Goal: Task Accomplishment & Management: Use online tool/utility

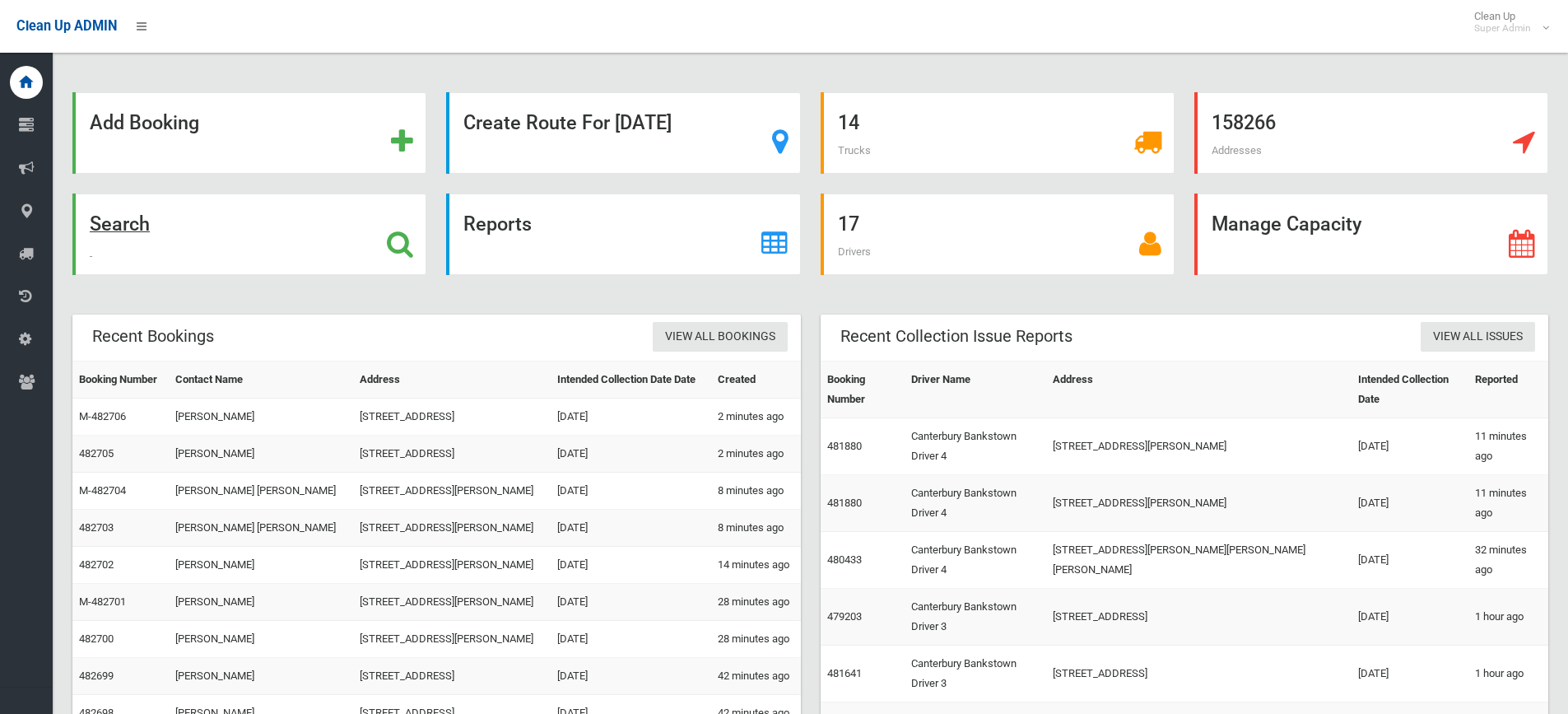
click at [131, 224] on strong "Search" at bounding box center [120, 224] width 60 height 23
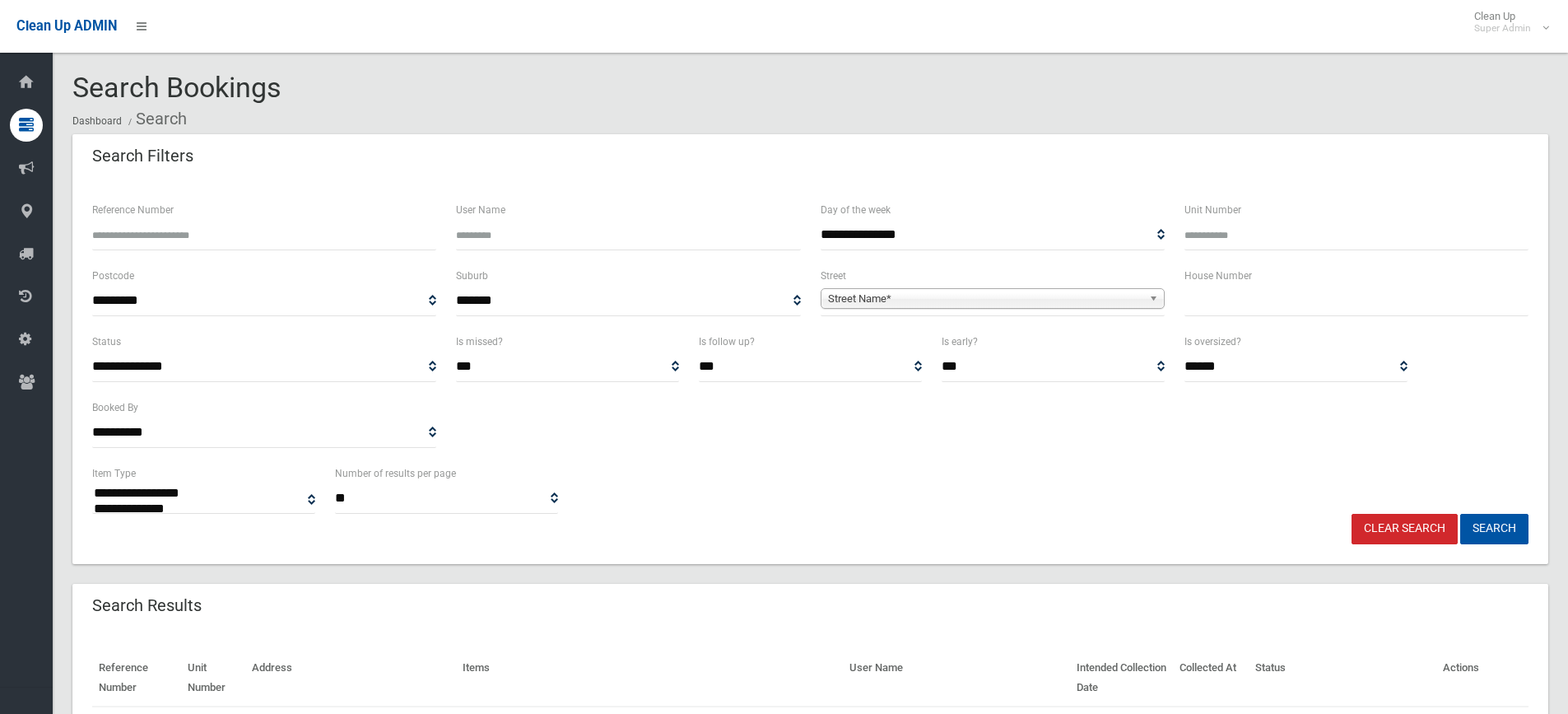
select select
click at [857, 300] on span "Street Name*" at bounding box center [985, 298] width 314 height 20
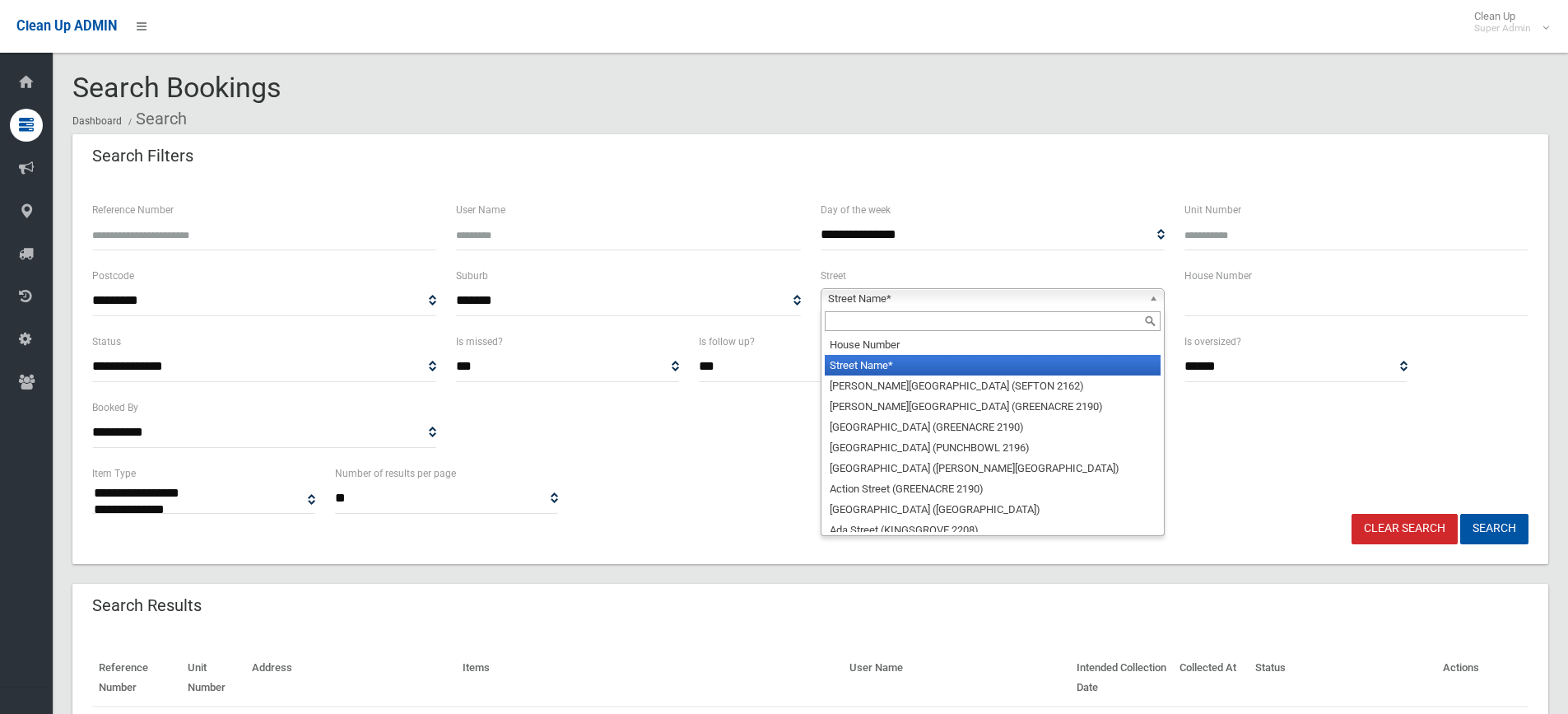
click at [849, 327] on input "text" at bounding box center [993, 321] width 336 height 20
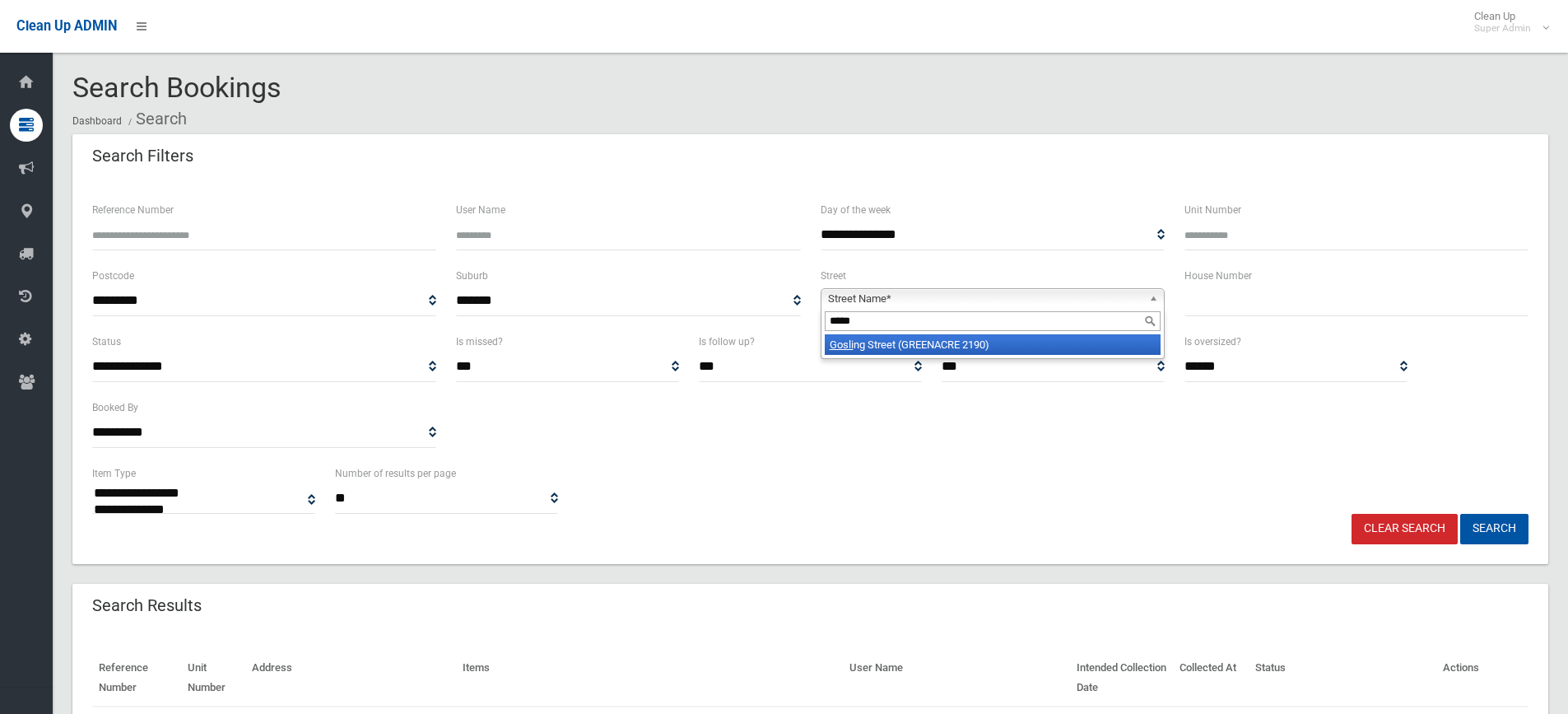
type input "*****"
click at [854, 344] on li "Gosli ng Street (GREENACRE 2190)" at bounding box center [993, 344] width 336 height 20
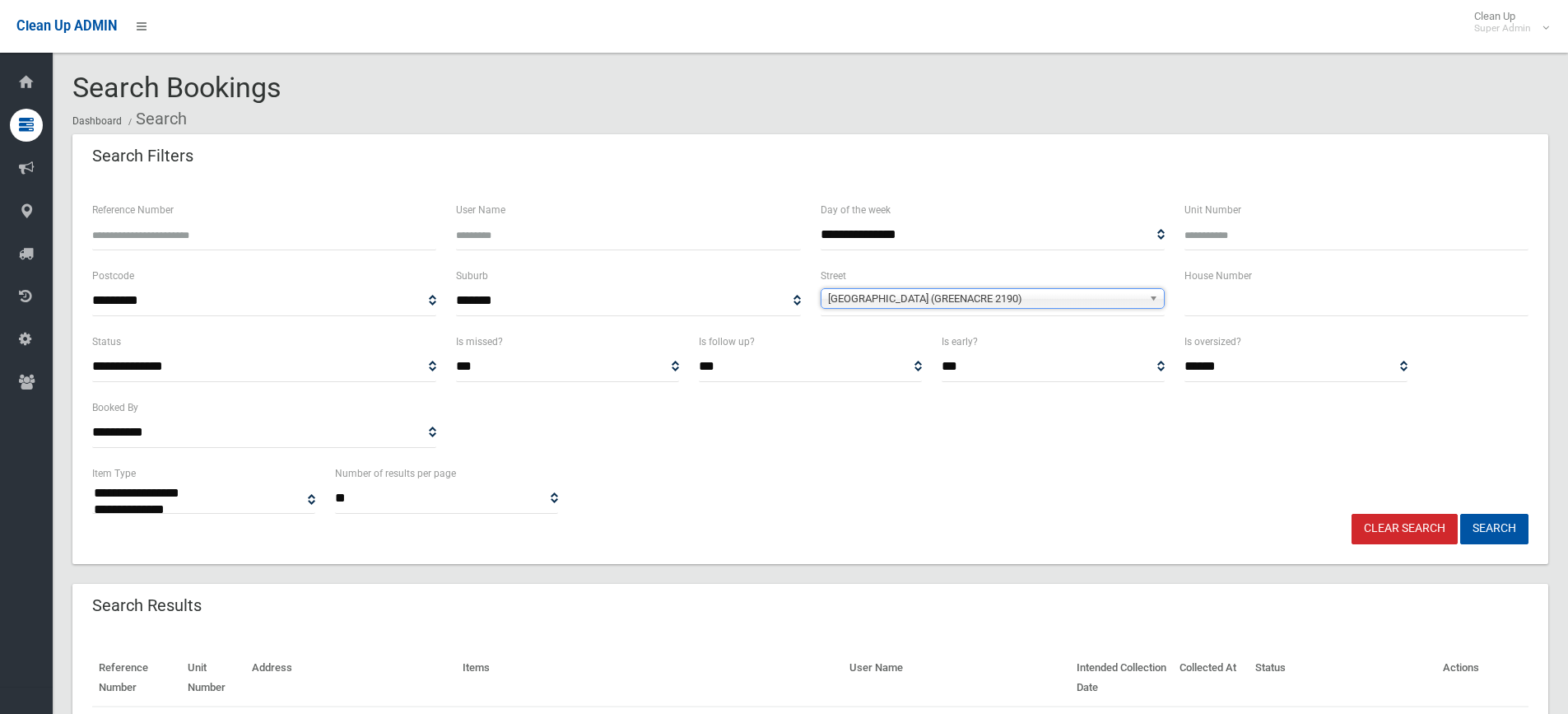
click at [1228, 291] on input "text" at bounding box center [1356, 301] width 344 height 31
type input "**"
click at [1495, 525] on button "Search" at bounding box center [1494, 529] width 69 height 31
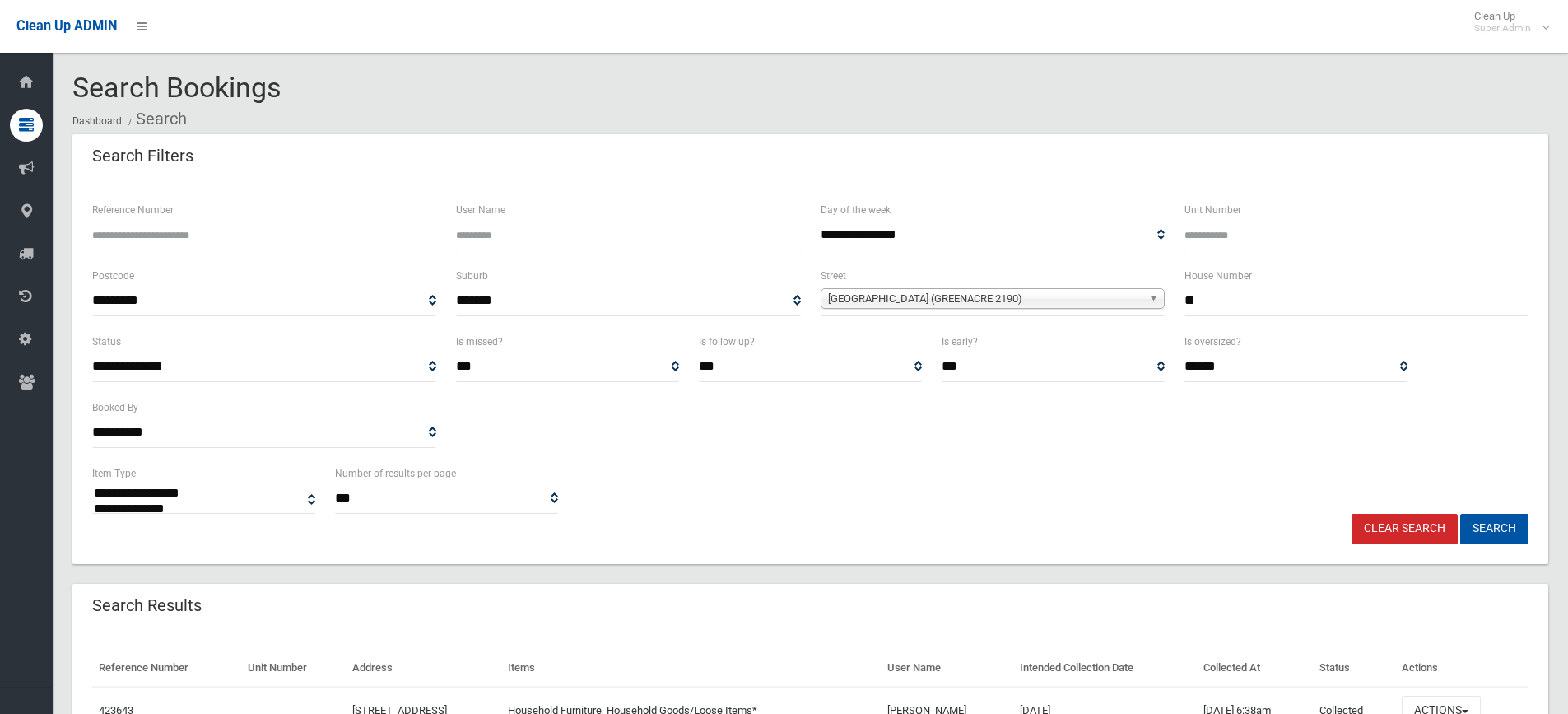
select select
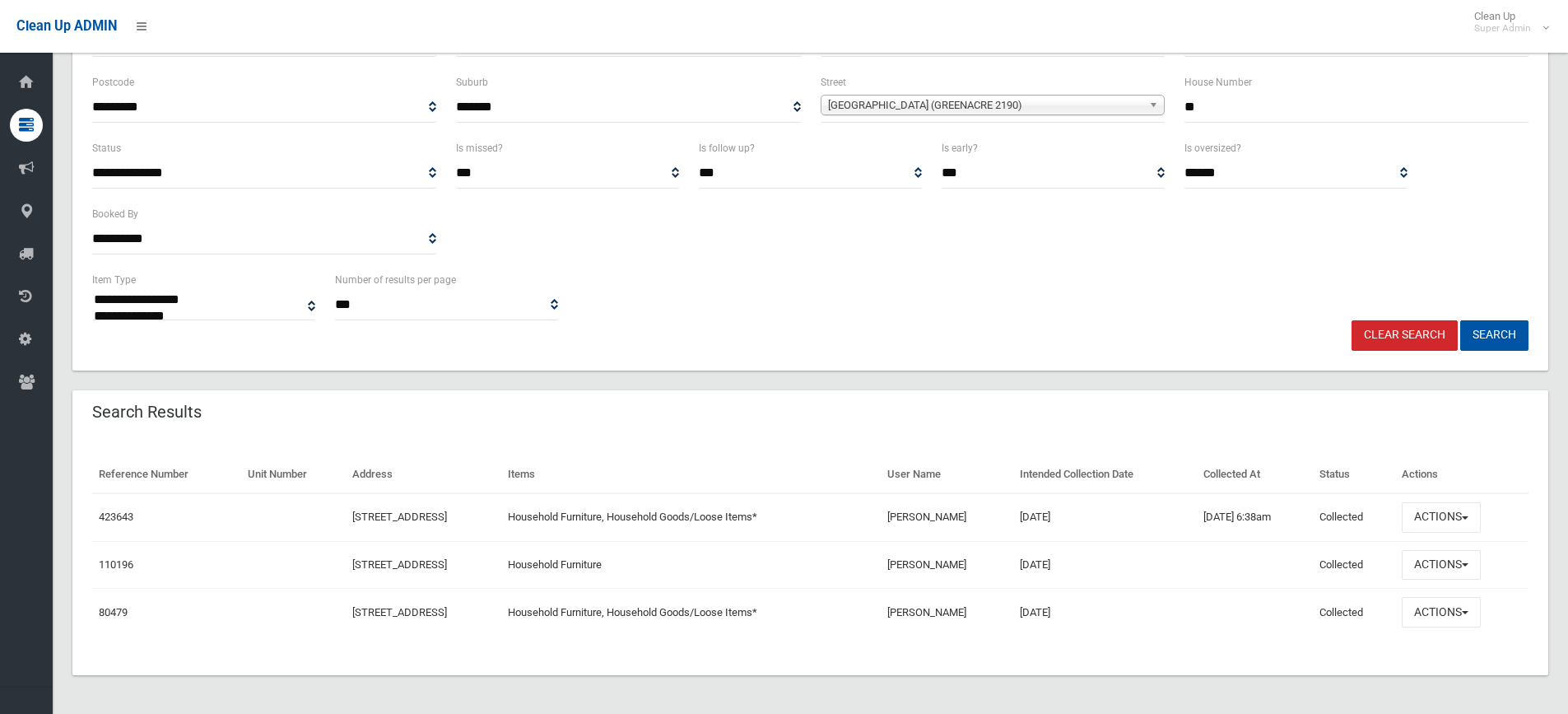
scroll to position [194, 0]
click at [1481, 529] on button "Actions" at bounding box center [1441, 516] width 79 height 31
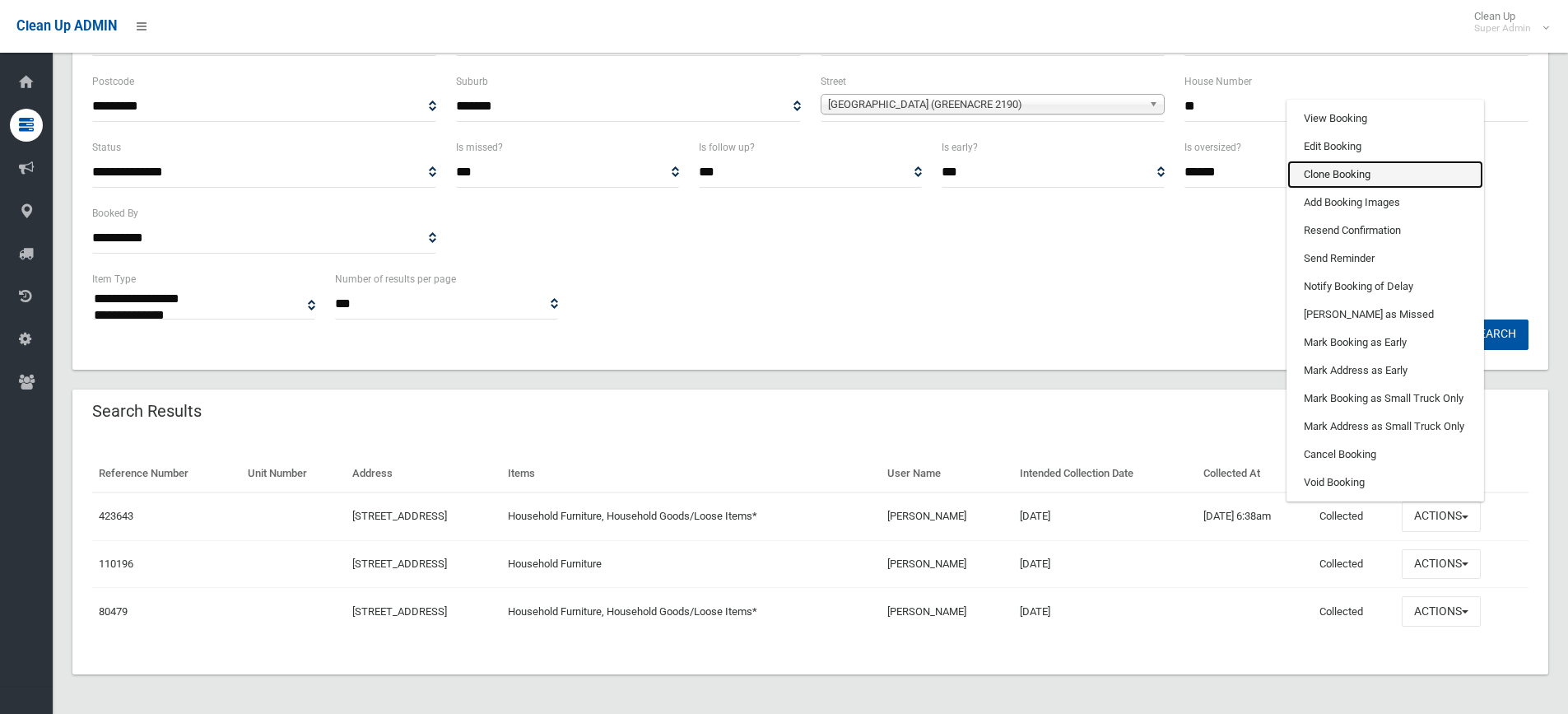
click at [1345, 169] on link "Clone Booking" at bounding box center [1385, 174] width 196 height 28
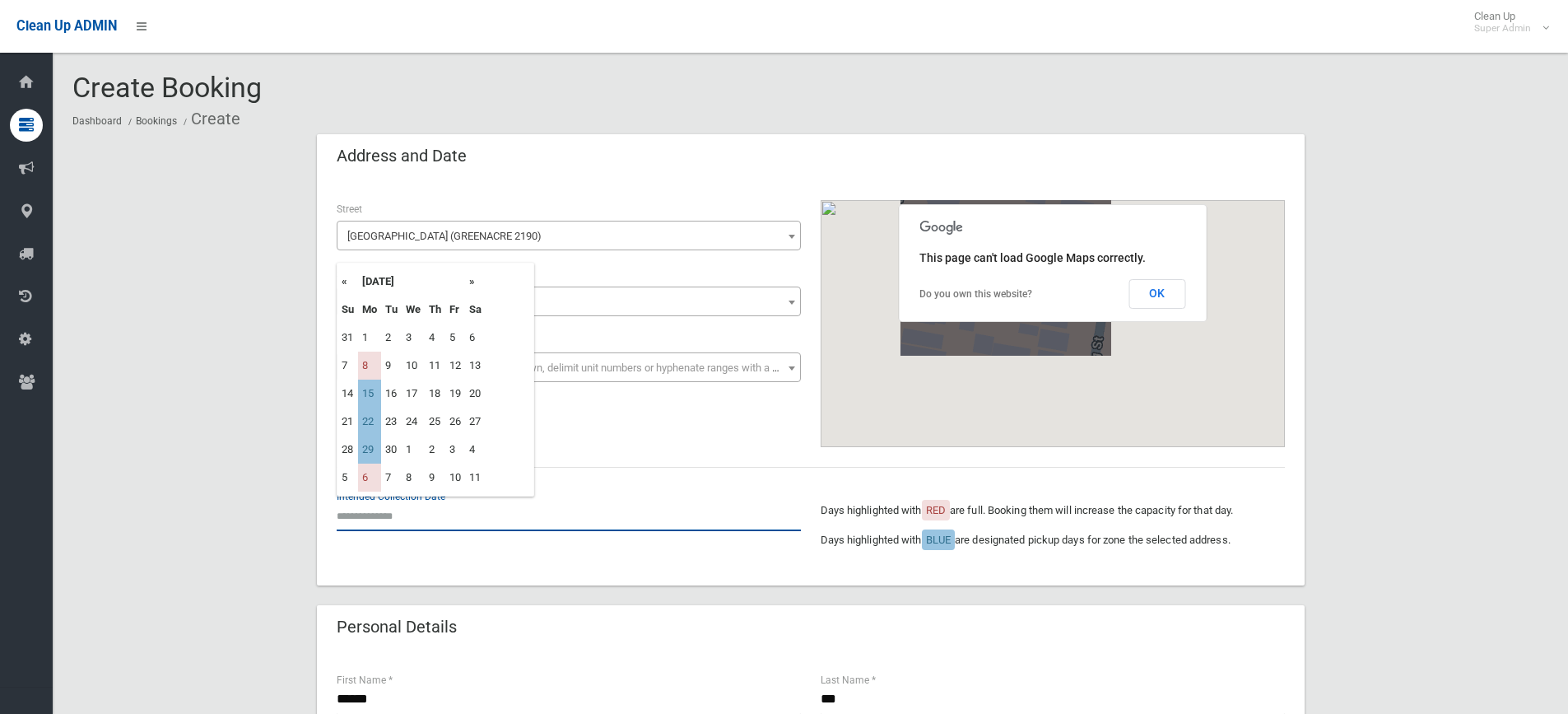
click at [378, 511] on input "text" at bounding box center [569, 516] width 464 height 31
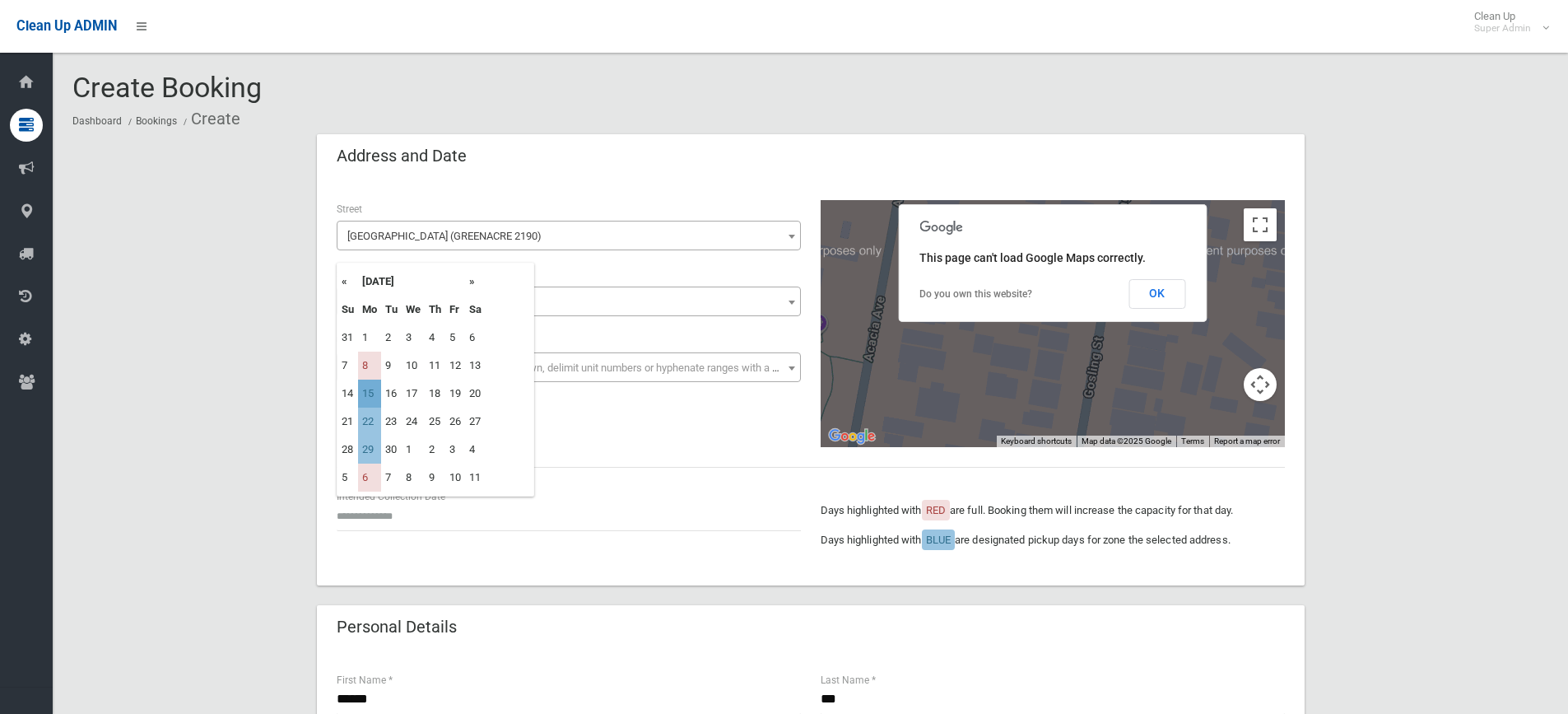
click at [367, 393] on td "15" at bounding box center [369, 393] width 23 height 28
type input "**********"
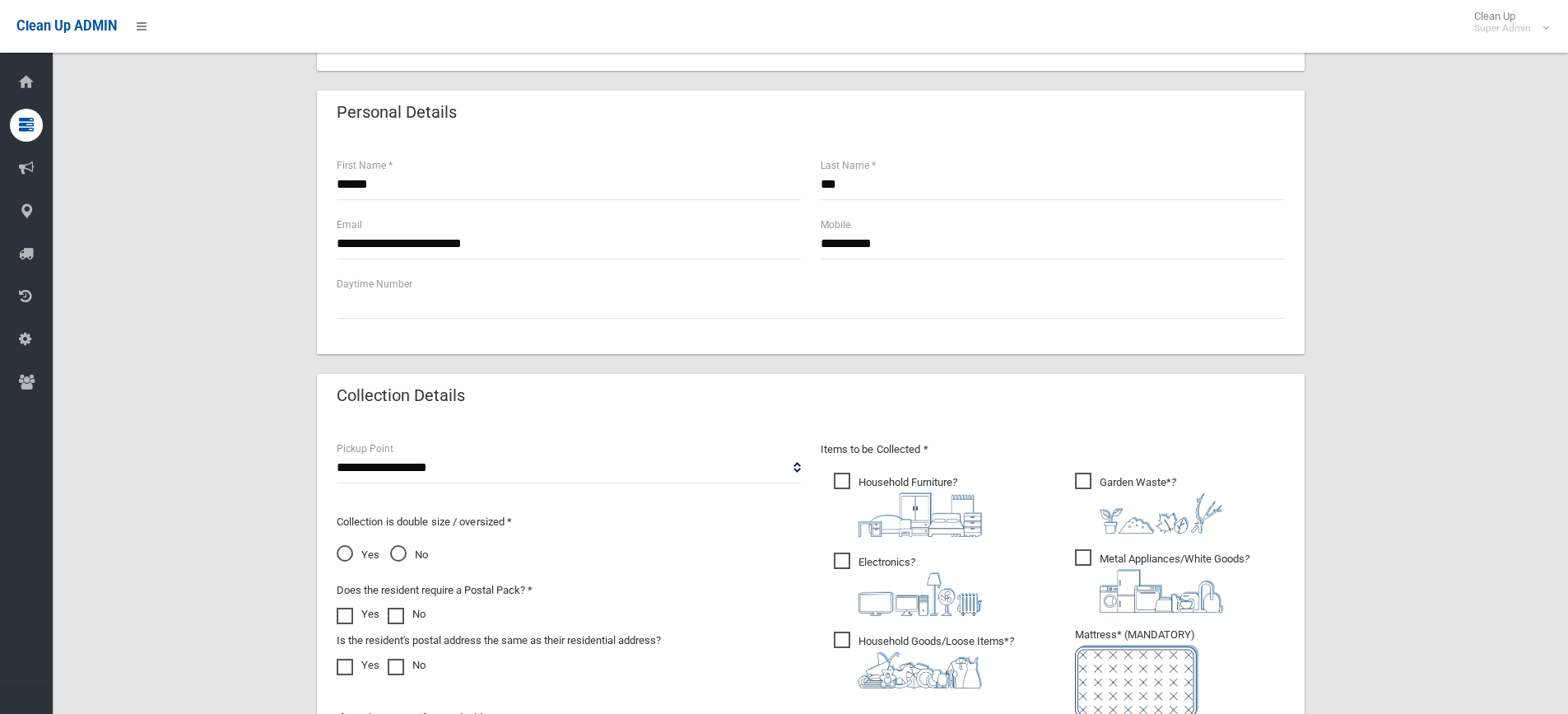
scroll to position [577, 0]
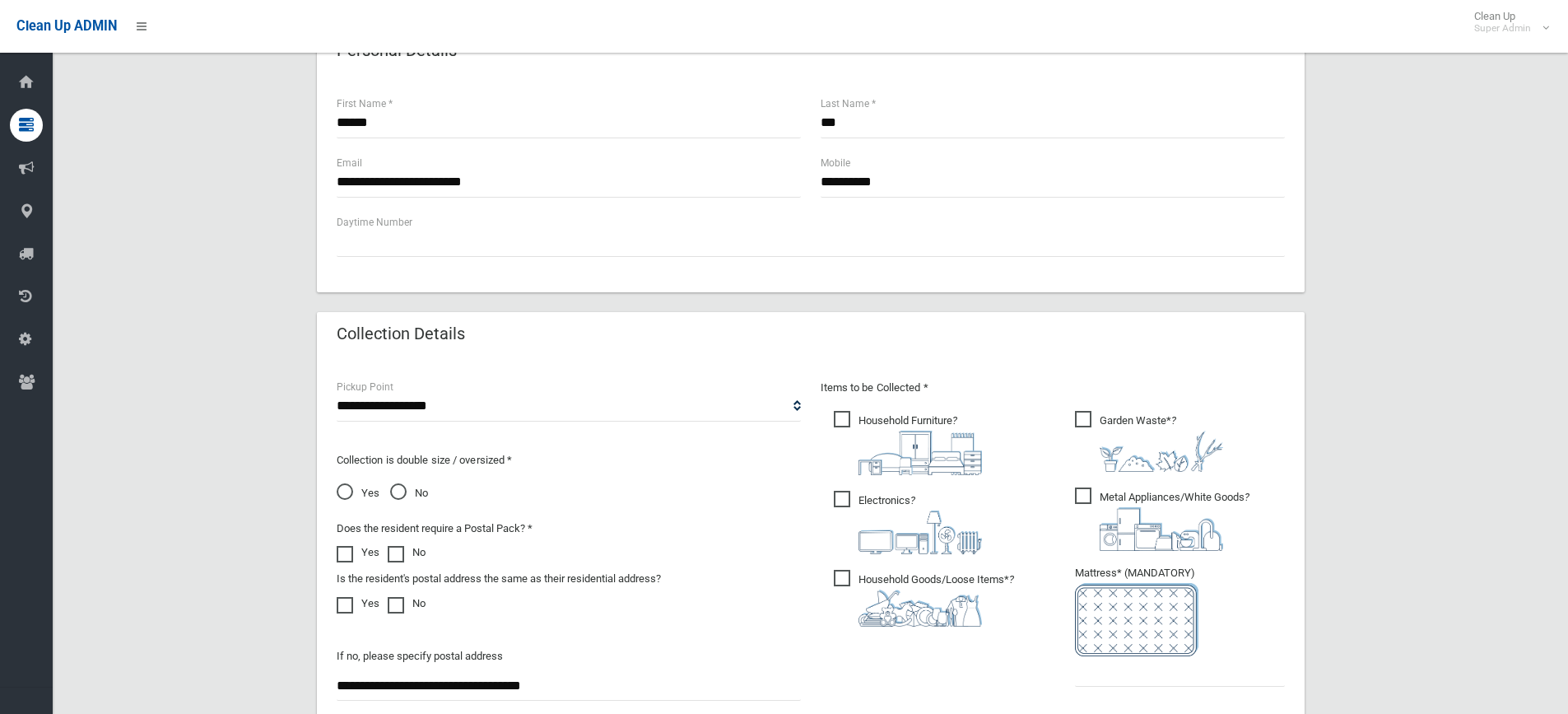
click at [843, 493] on span "Electronics ?" at bounding box center [908, 522] width 148 height 64
click at [1121, 423] on span "Garden Waste* ?" at bounding box center [1148, 442] width 148 height 61
click at [1117, 493] on span "Metal Appliances/White Goods ?" at bounding box center [1162, 519] width 175 height 64
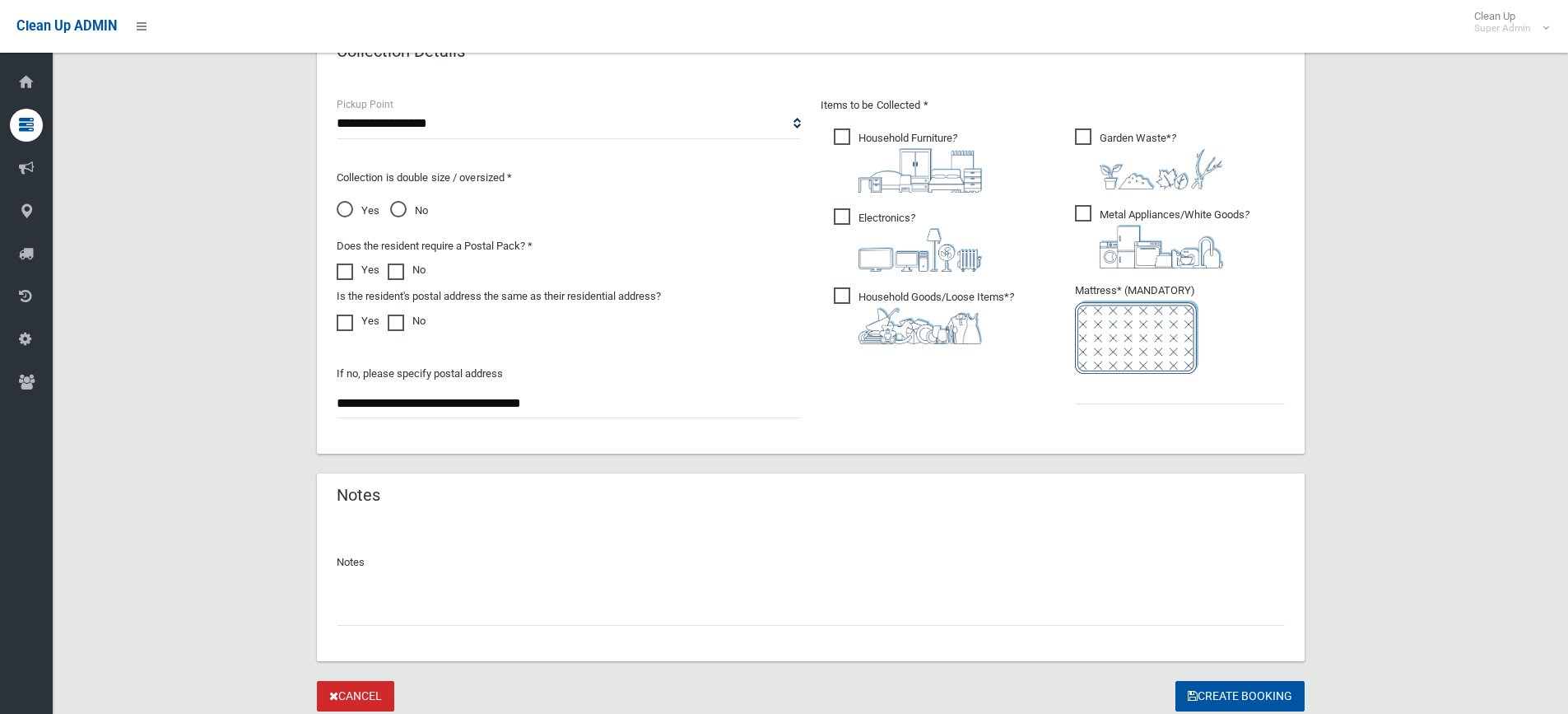
scroll to position [906, 0]
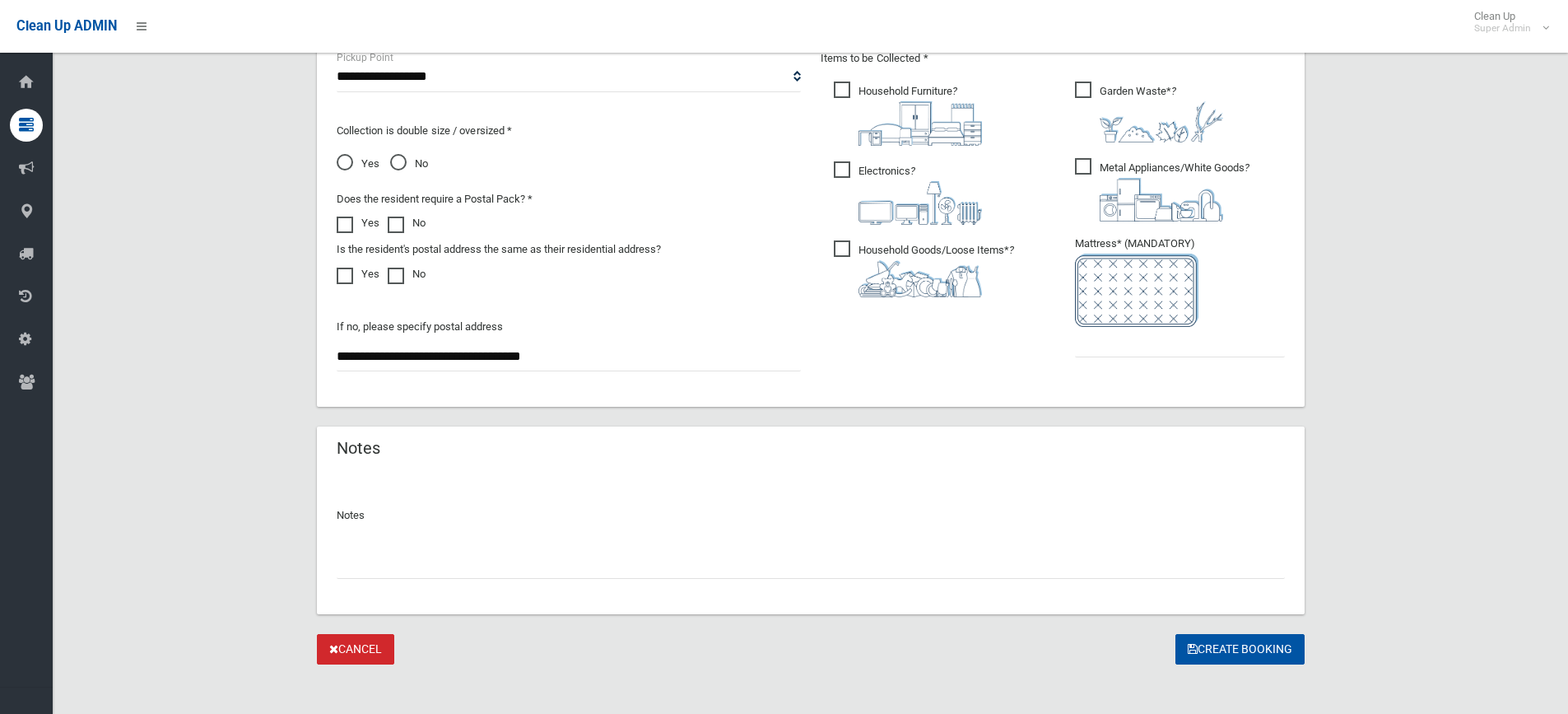
click at [341, 166] on span "Yes" at bounding box center [358, 164] width 42 height 20
click at [425, 558] on input "text" at bounding box center [810, 564] width 948 height 31
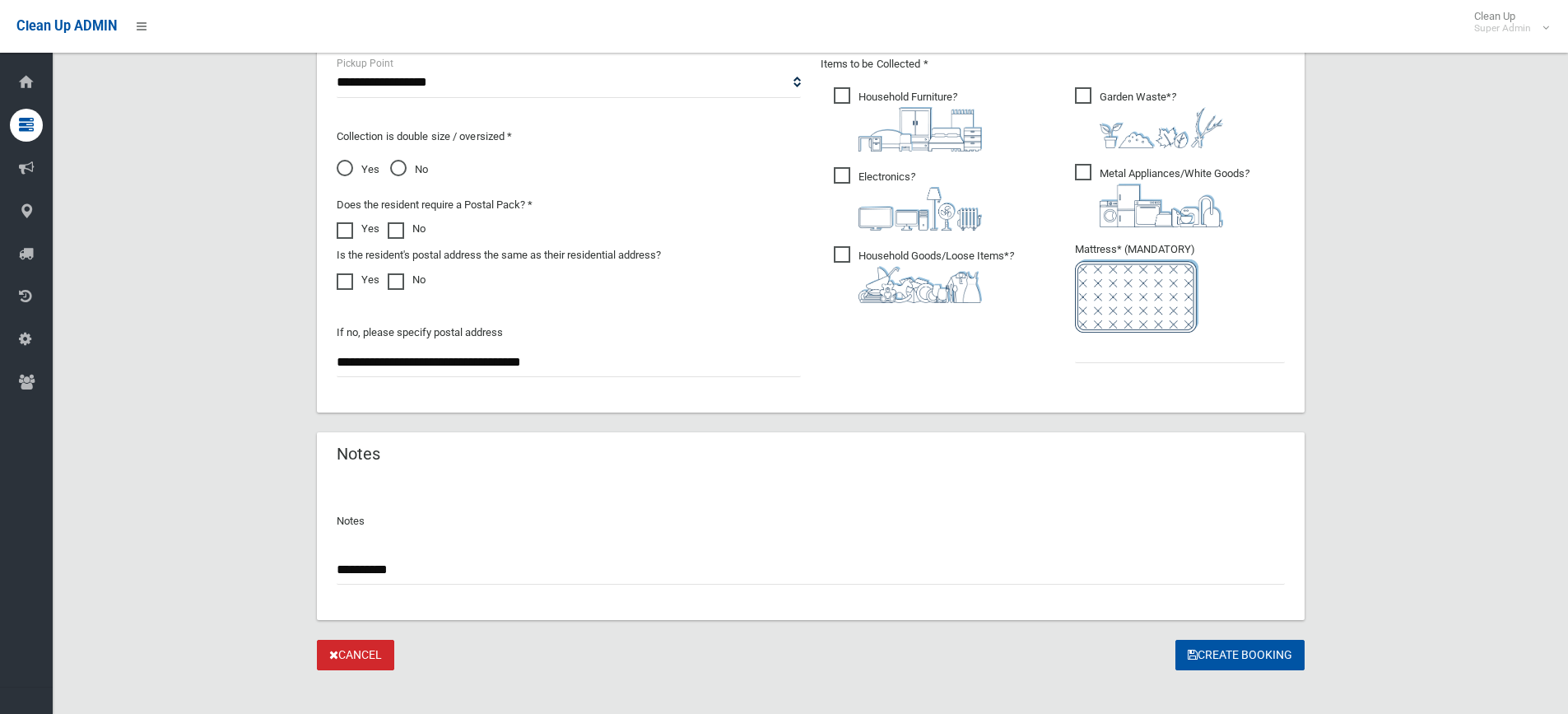
scroll to position [916, 0]
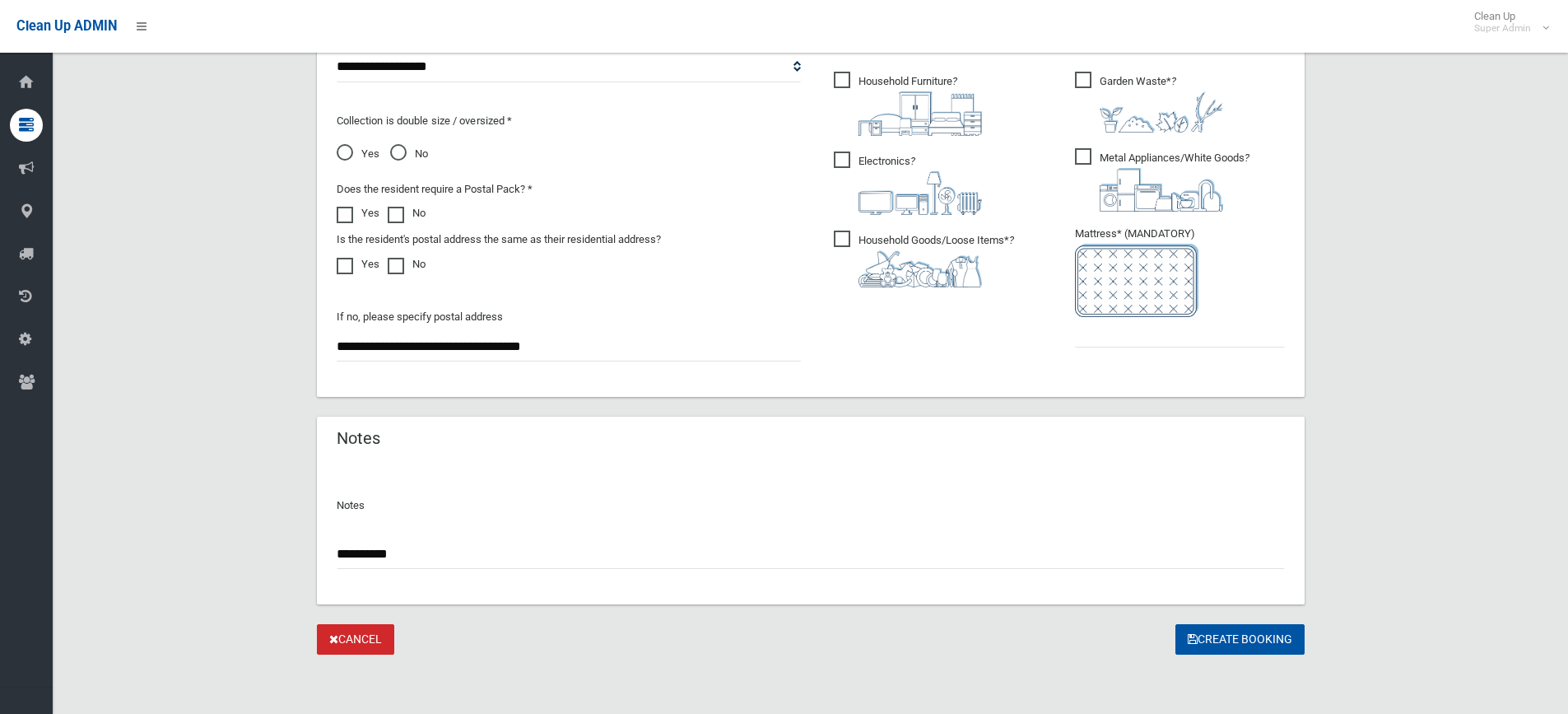
type input "**********"
click at [1106, 335] on input "text" at bounding box center [1180, 332] width 210 height 31
type input "*"
click at [1233, 642] on button "Create Booking" at bounding box center [1240, 639] width 129 height 31
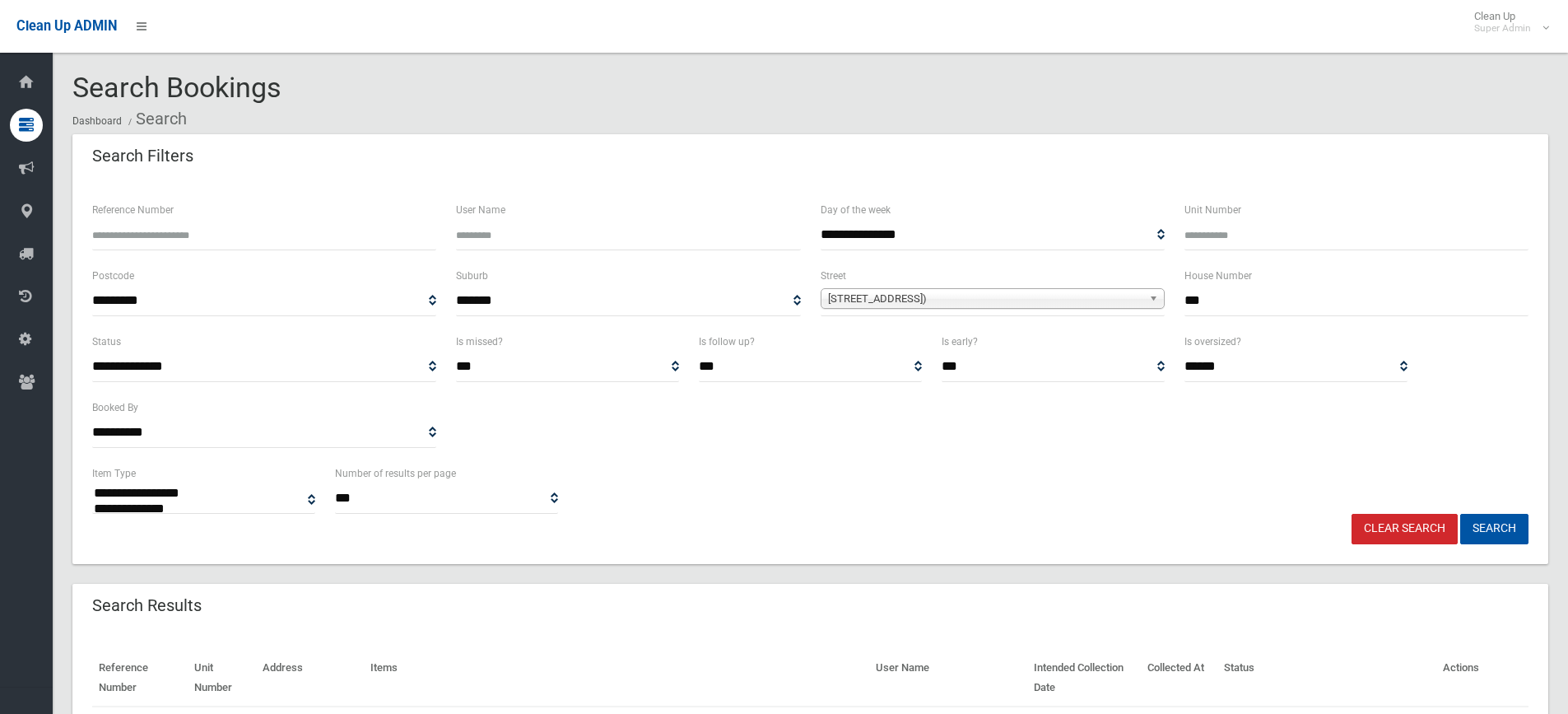
select select
click at [899, 304] on span "[STREET_ADDRESS])" at bounding box center [985, 298] width 314 height 20
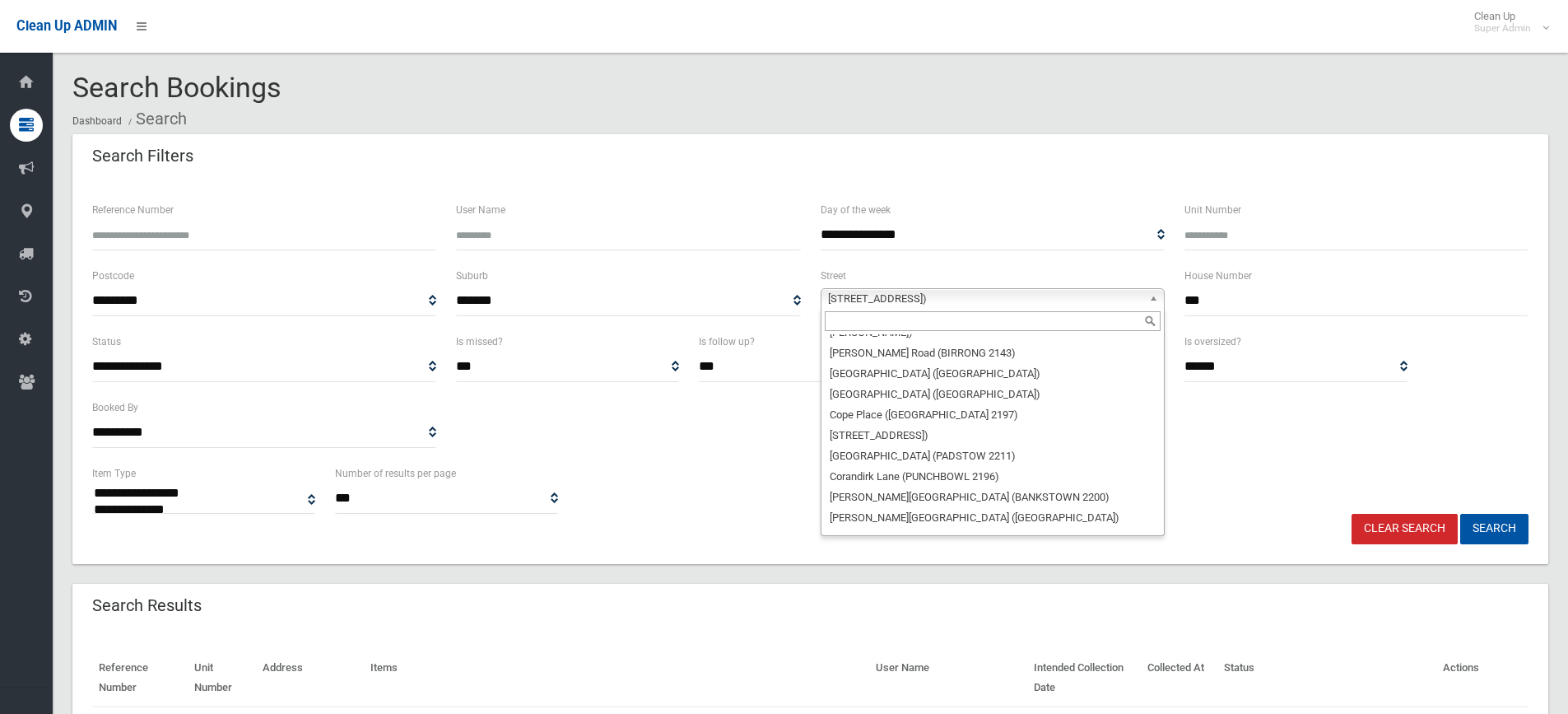
click at [870, 317] on input "text" at bounding box center [993, 321] width 336 height 20
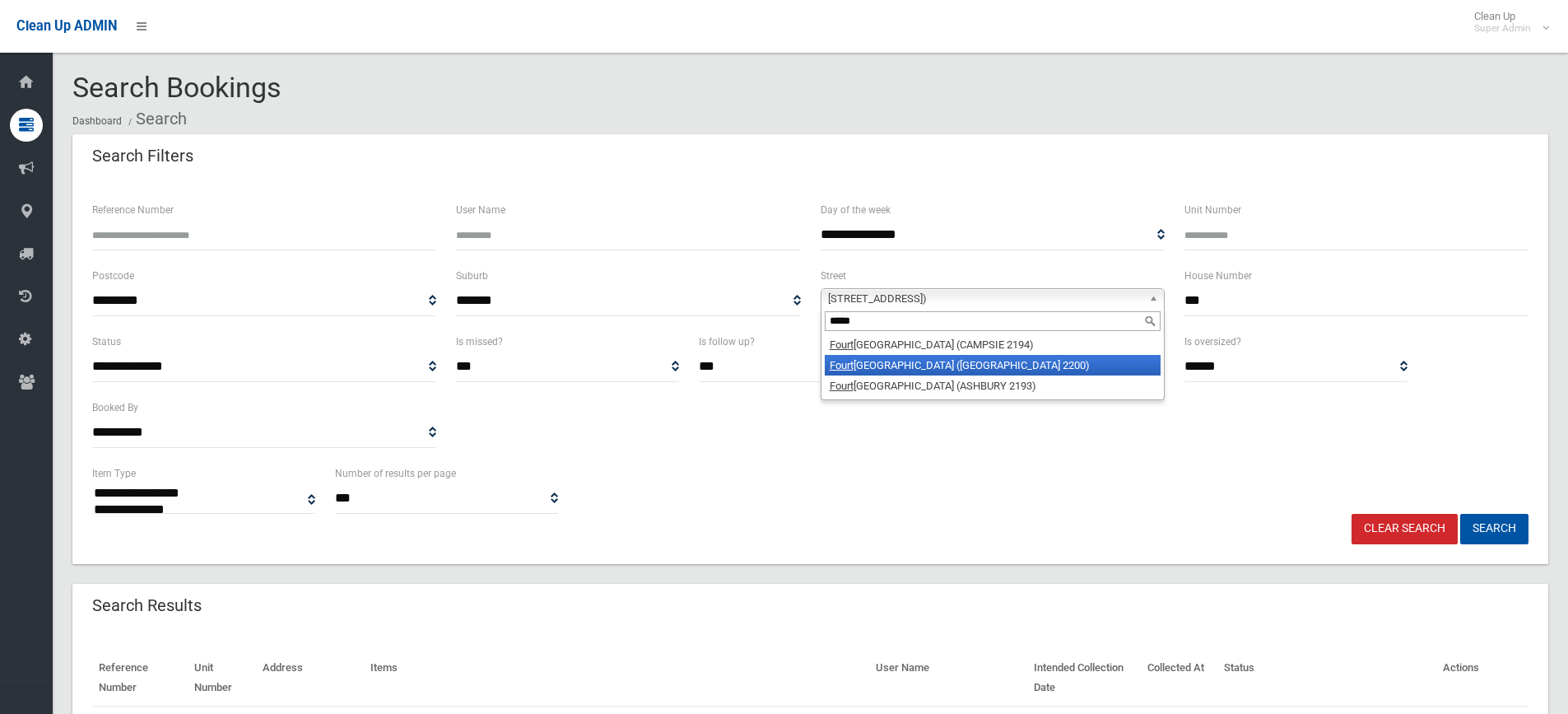
type input "*****"
click at [888, 371] on li "Fourt h Avenue (CONDELL PARK 2200)" at bounding box center [993, 365] width 336 height 20
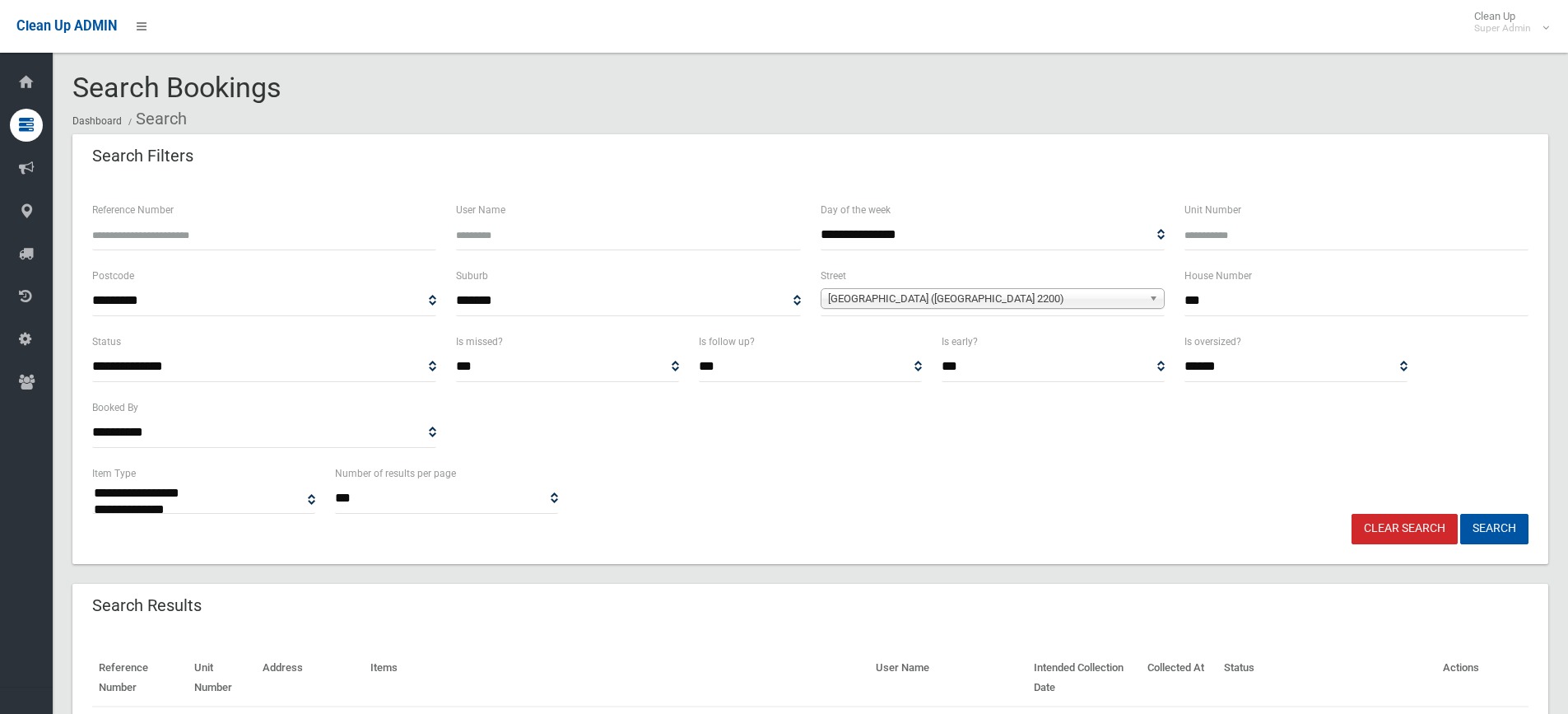
drag, startPoint x: 1244, startPoint y: 305, endPoint x: 1169, endPoint y: 299, distance: 75.2
click at [1169, 299] on div "**********" at bounding box center [810, 299] width 1456 height 66
type input "**"
click at [1505, 523] on button "Search" at bounding box center [1494, 529] width 69 height 31
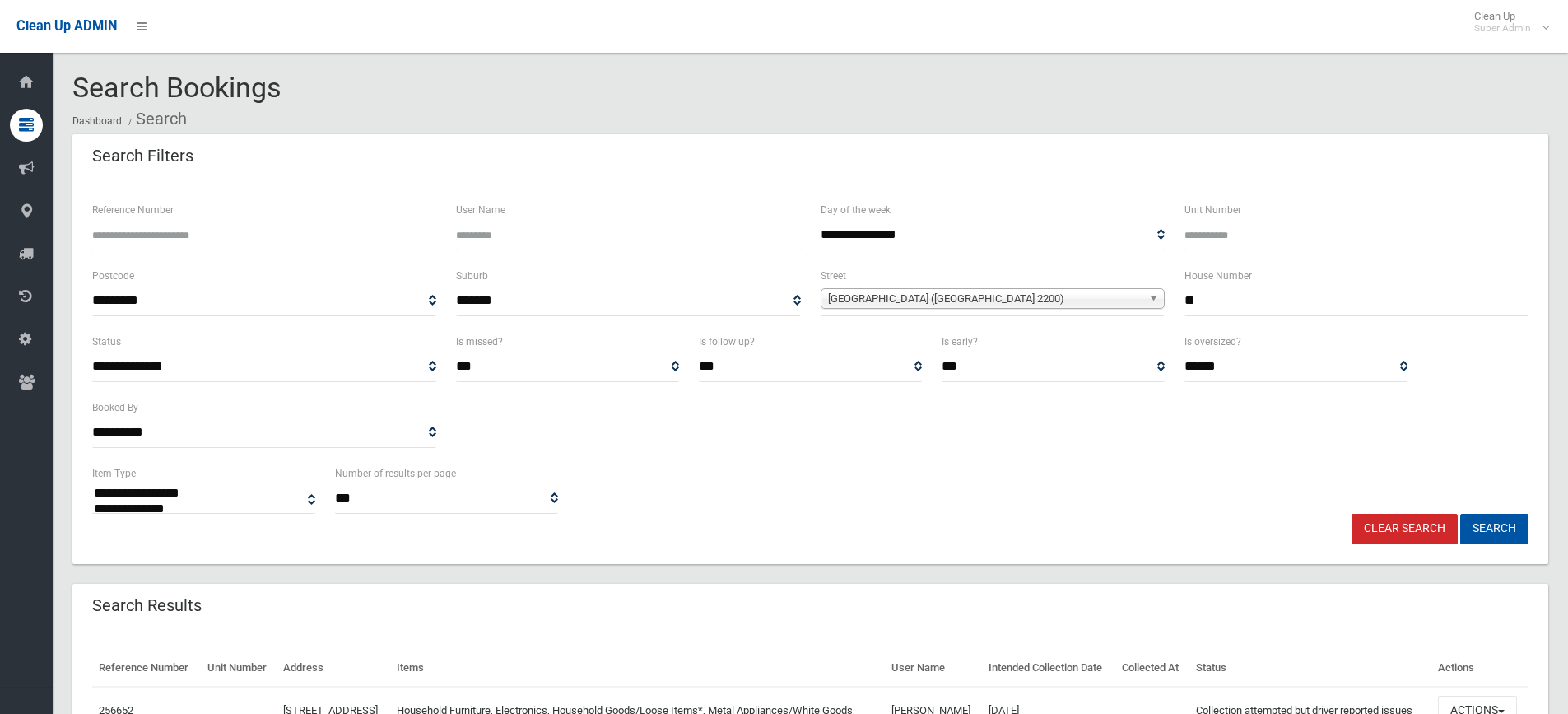
select select
